Goal: Task Accomplishment & Management: Manage account settings

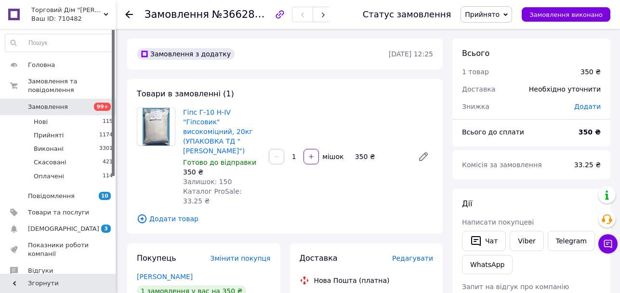
scroll to position [161, 0]
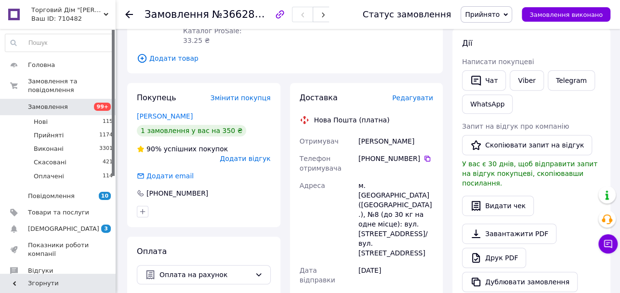
click at [131, 11] on icon at bounding box center [129, 15] width 8 height 8
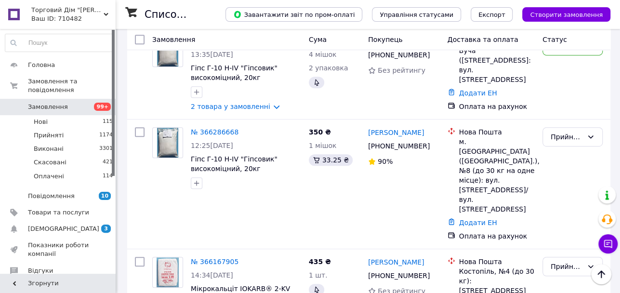
scroll to position [257, 0]
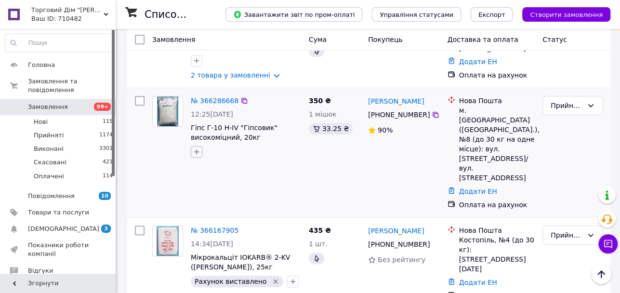
click at [193, 156] on icon "button" at bounding box center [197, 152] width 8 height 8
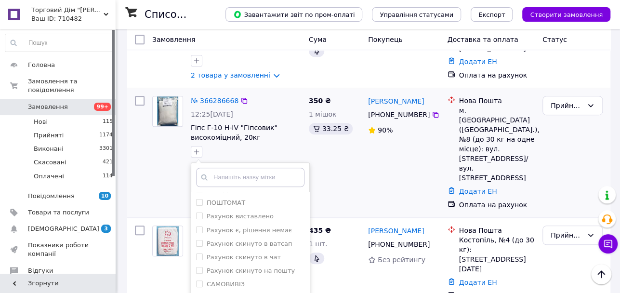
scroll to position [154, 0]
click at [271, 261] on div "Рахунок скинуто в чат" at bounding box center [250, 257] width 108 height 9
checkbox input "true"
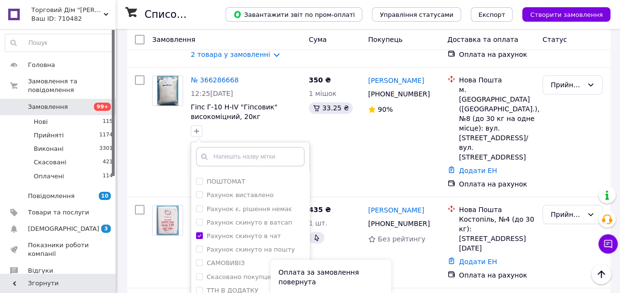
scroll to position [417, 0]
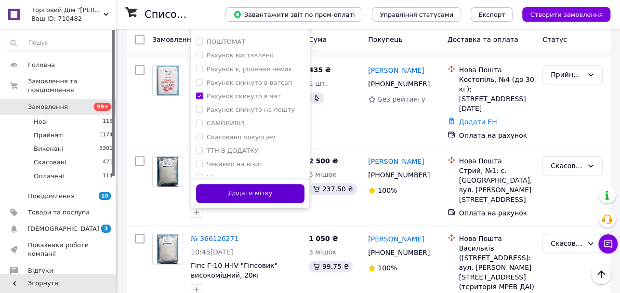
click at [260, 203] on button "Додати мітку" at bounding box center [250, 193] width 108 height 19
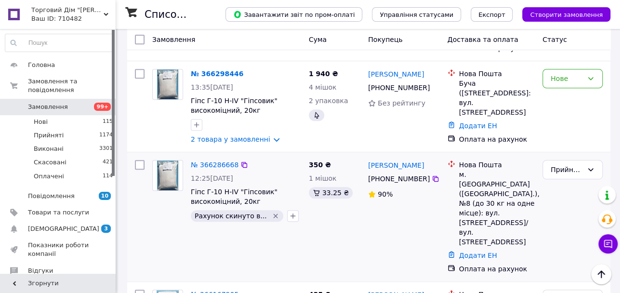
scroll to position [161, 0]
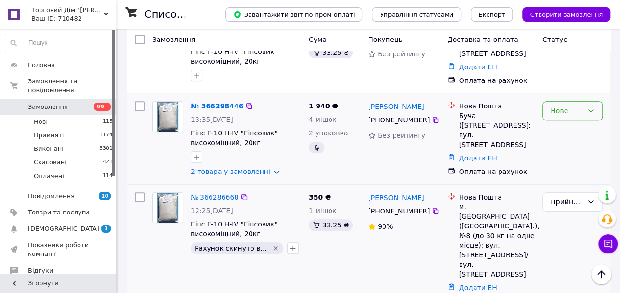
click at [582, 121] on div "Нове" at bounding box center [573, 110] width 60 height 19
click at [584, 147] on li "Прийнято" at bounding box center [572, 150] width 59 height 17
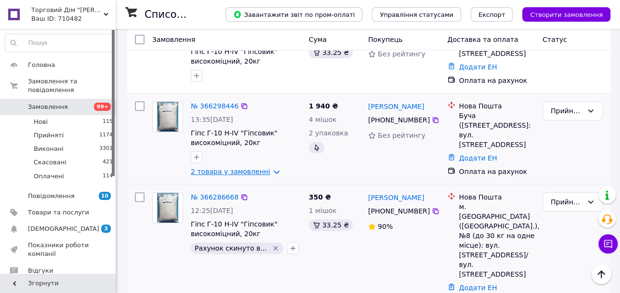
click at [207, 175] on link "2 товара у замовленні" at bounding box center [231, 172] width 80 height 8
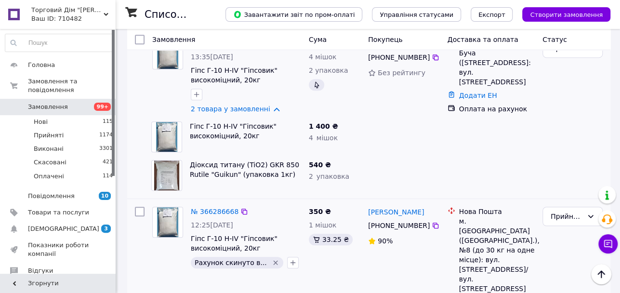
scroll to position [225, 0]
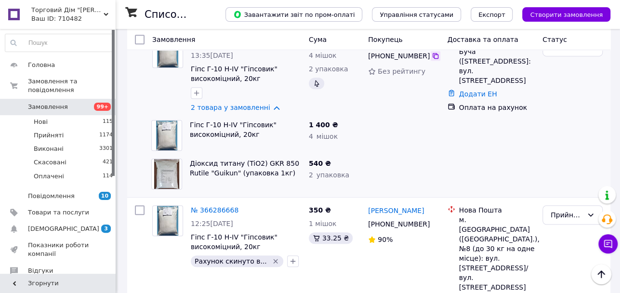
click at [433, 59] on icon at bounding box center [436, 56] width 6 height 6
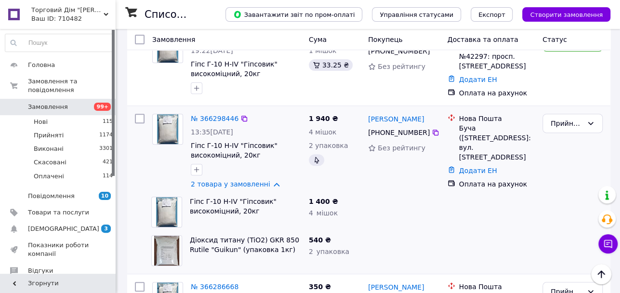
scroll to position [128, 0]
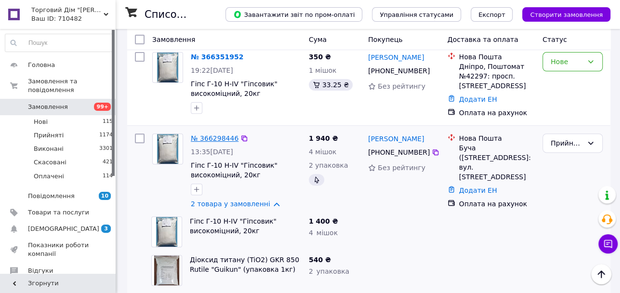
click at [204, 142] on link "№ 366298446" at bounding box center [215, 138] width 48 height 8
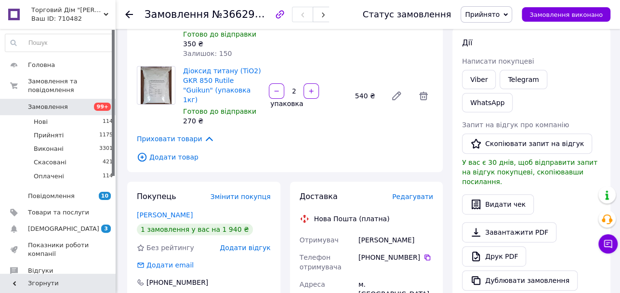
click at [131, 14] on use at bounding box center [129, 15] width 8 height 8
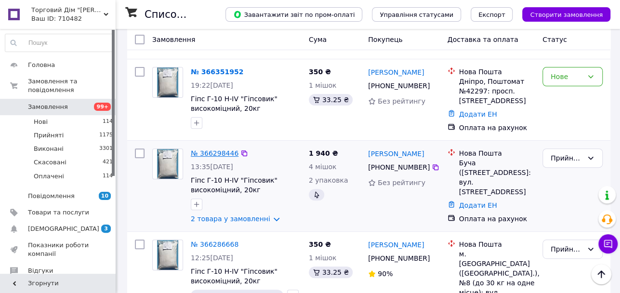
scroll to position [128, 0]
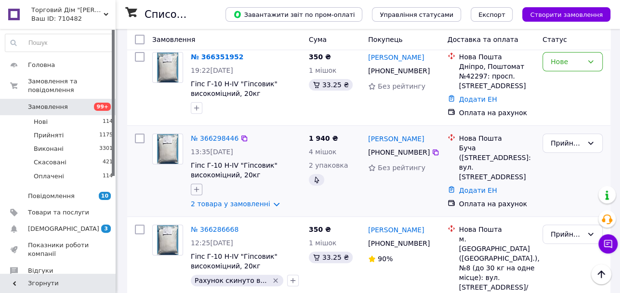
click at [198, 192] on icon "button" at bounding box center [196, 189] width 5 height 5
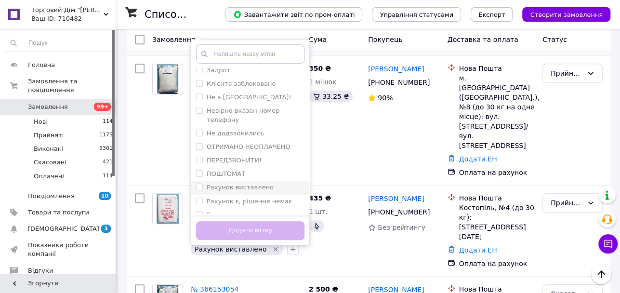
scroll to position [64, 0]
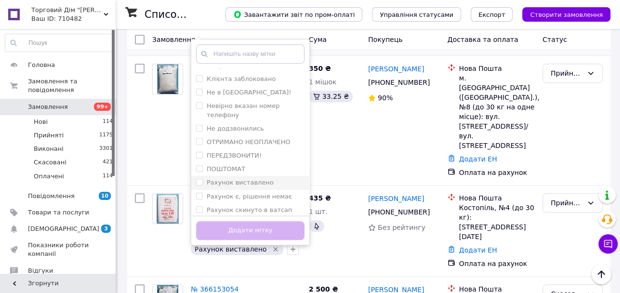
click at [243, 186] on label "Рахунок виставлено" at bounding box center [240, 182] width 67 height 7
checkbox input "true"
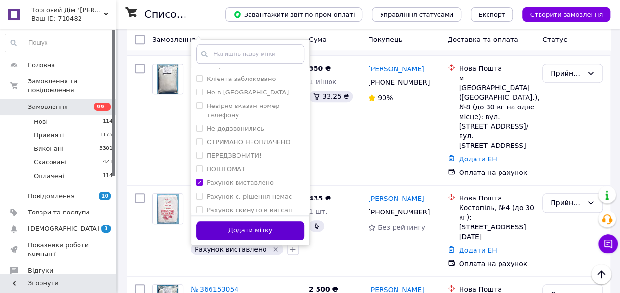
click at [255, 240] on button "Додати мітку" at bounding box center [250, 230] width 108 height 19
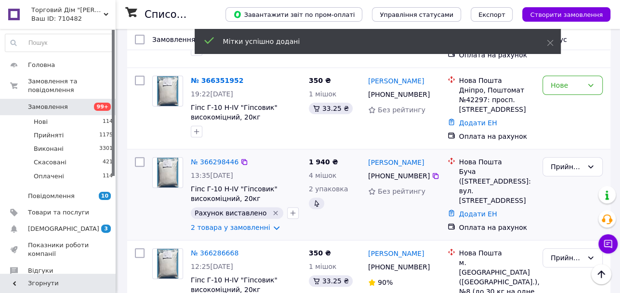
scroll to position [96, 0]
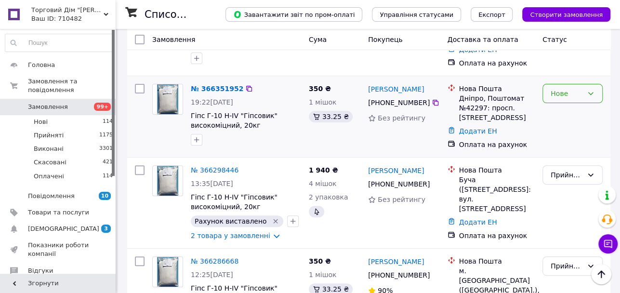
click at [551, 99] on div "Нове" at bounding box center [567, 93] width 32 height 11
click at [550, 123] on li "Прийнято" at bounding box center [572, 123] width 59 height 17
click at [380, 94] on link "[PERSON_NAME]" at bounding box center [396, 89] width 56 height 10
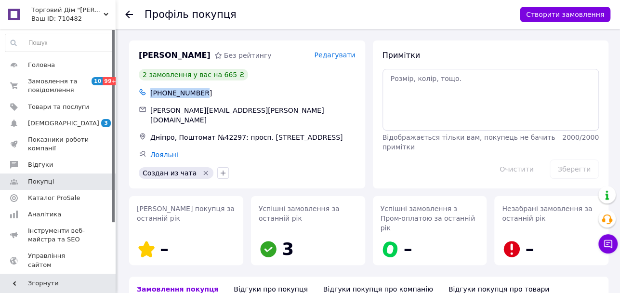
drag, startPoint x: 199, startPoint y: 92, endPoint x: 150, endPoint y: 95, distance: 48.8
click at [150, 94] on div "[PHONE_NUMBER]" at bounding box center [252, 92] width 209 height 13
copy div "[PHONE_NUMBER]"
click at [130, 15] on icon at bounding box center [129, 15] width 8 height 8
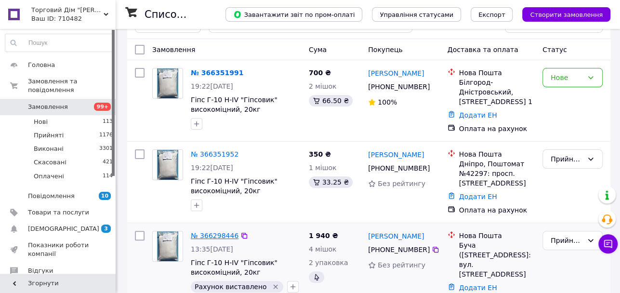
scroll to position [64, 0]
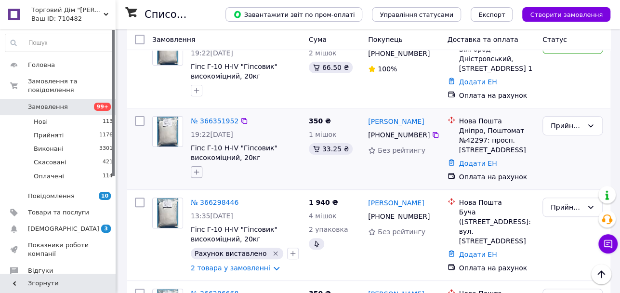
click at [196, 175] on icon "button" at bounding box center [196, 172] width 5 height 5
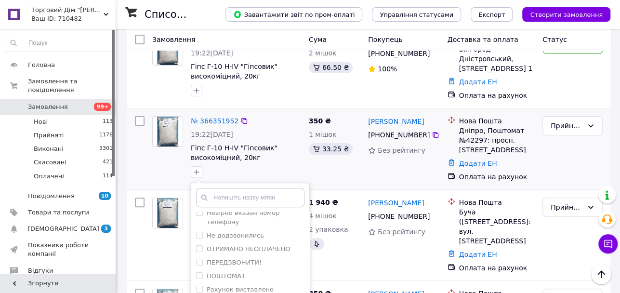
scroll to position [128, 0]
click at [231, 264] on label "Рахунок виставлено" at bounding box center [240, 261] width 67 height 7
checkbox input "true"
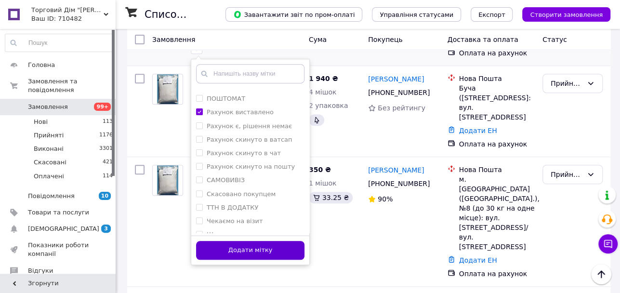
scroll to position [193, 0]
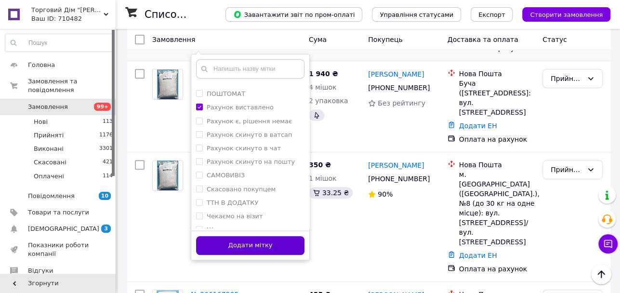
click at [242, 255] on button "Додати мітку" at bounding box center [250, 245] width 108 height 19
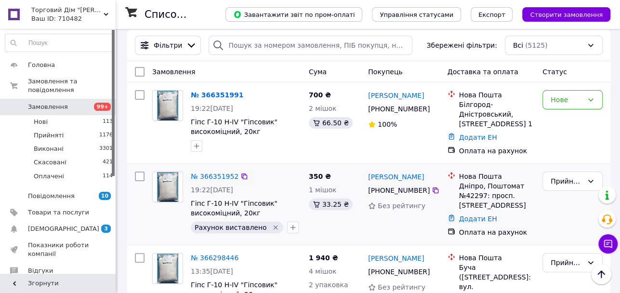
scroll to position [0, 0]
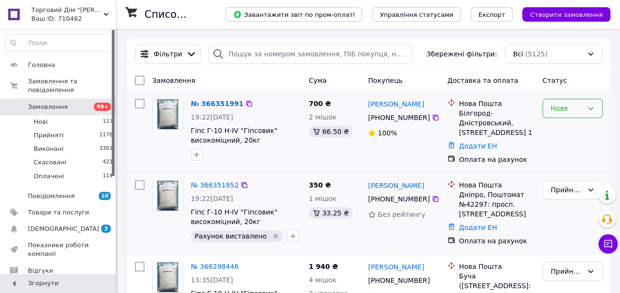
click at [581, 112] on div "Нове" at bounding box center [567, 108] width 32 height 11
click at [579, 132] on li "Прийнято" at bounding box center [572, 129] width 59 height 17
click at [405, 104] on link "[PERSON_NAME]" at bounding box center [396, 104] width 56 height 10
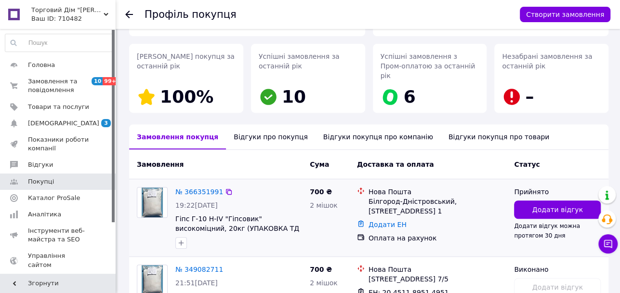
scroll to position [128, 0]
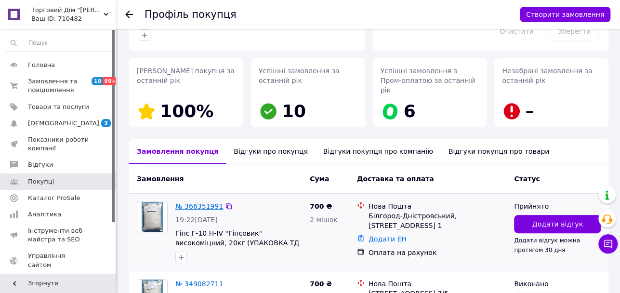
click at [202, 202] on link "№ 366351991" at bounding box center [199, 206] width 48 height 8
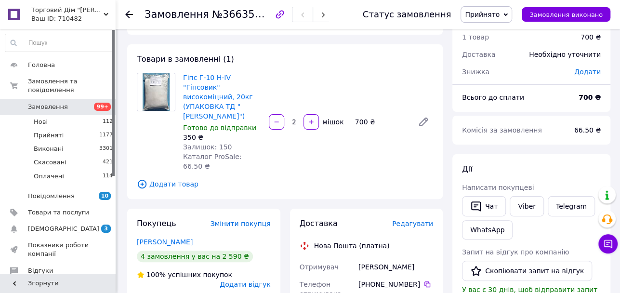
scroll to position [32, 0]
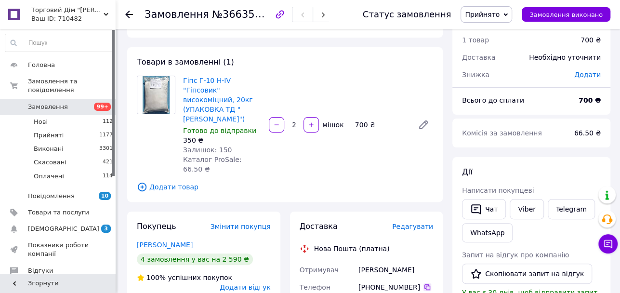
click at [425, 284] on icon at bounding box center [428, 287] width 6 height 6
click at [128, 15] on icon at bounding box center [129, 15] width 8 height 8
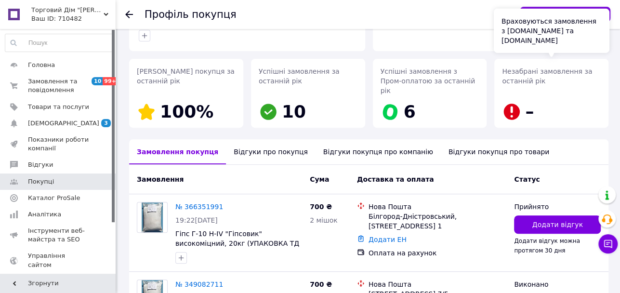
scroll to position [128, 0]
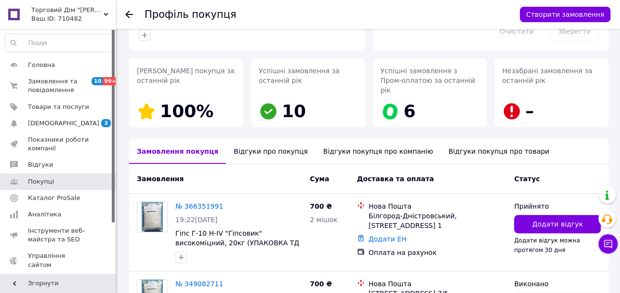
click at [126, 13] on icon at bounding box center [129, 15] width 8 height 8
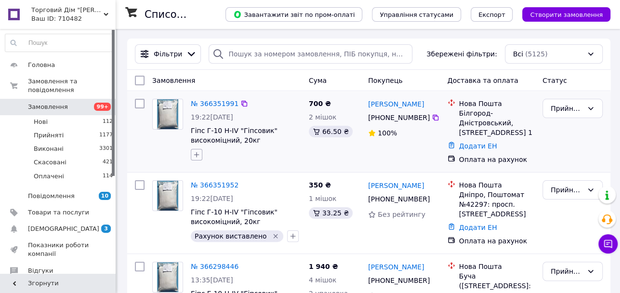
click at [201, 155] on button "button" at bounding box center [197, 155] width 12 height 12
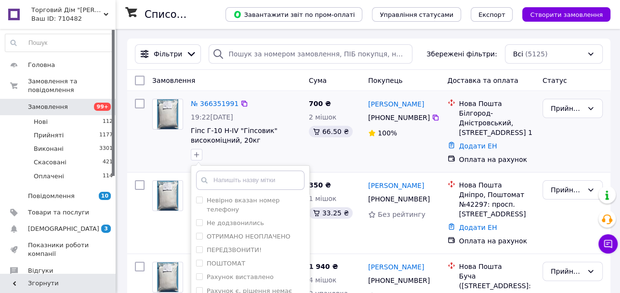
scroll to position [96, 0]
click at [255, 273] on label "Рахунок виставлено" at bounding box center [240, 276] width 67 height 7
checkbox input "true"
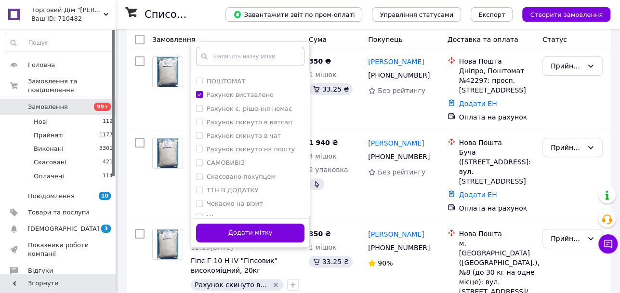
scroll to position [128, 0]
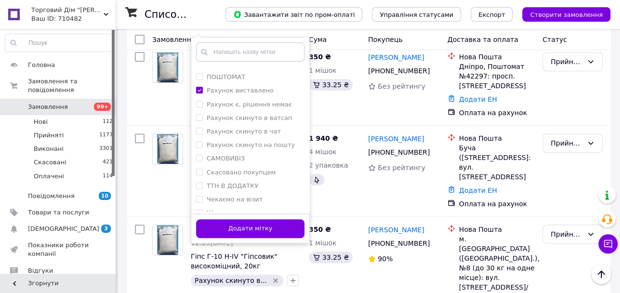
click at [251, 239] on div "Додати мітку" at bounding box center [250, 228] width 118 height 29
click at [251, 236] on button "Додати мітку" at bounding box center [250, 228] width 108 height 19
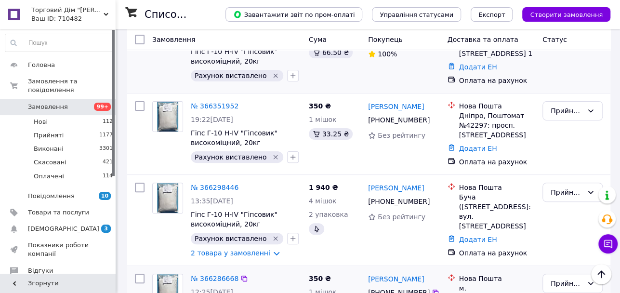
scroll to position [0, 0]
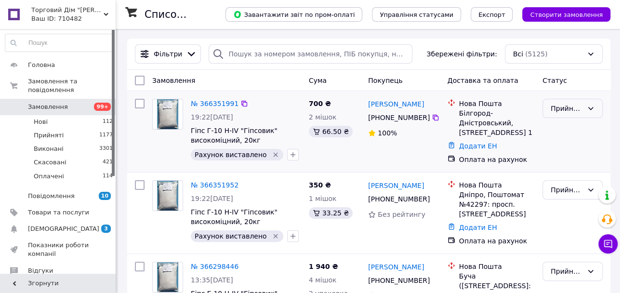
click at [557, 107] on div "Прийнято" at bounding box center [567, 108] width 32 height 11
click at [564, 166] on li "Оплачено" at bounding box center [572, 163] width 59 height 17
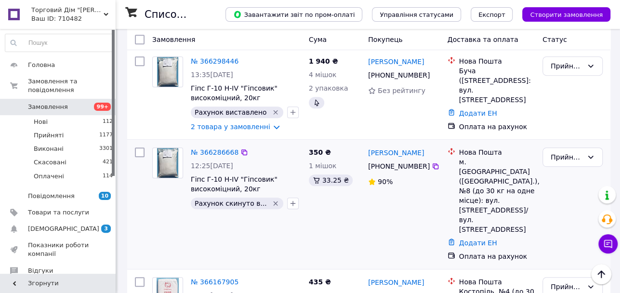
scroll to position [193, 0]
